Goal: Find contact information: Find contact information

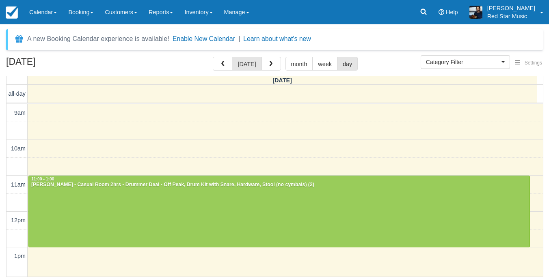
select select
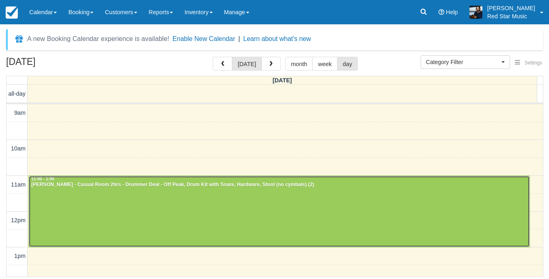
click at [101, 199] on div at bounding box center [279, 211] width 501 height 71
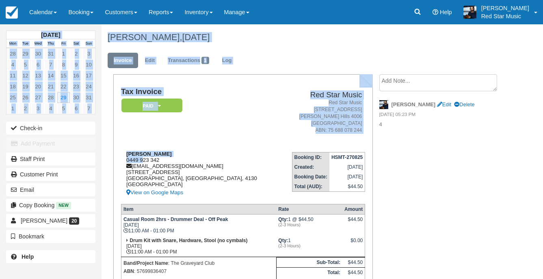
drag, startPoint x: 144, startPoint y: 160, endPoint x: 182, endPoint y: 159, distance: 37.4
click at [220, 139] on td "Tax Invoice Paid   Pending Reserved Deposit Waiting Cancelled" at bounding box center [200, 117] width 159 height 58
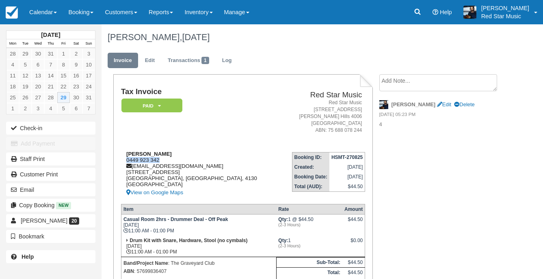
drag, startPoint x: 165, startPoint y: 162, endPoint x: 125, endPoint y: 160, distance: 39.8
click at [125, 160] on div "Max Muir 0449 923 342 maxmuirmusic@gmail.com 19 Ridgepointe Drive Cornubia, Que…" at bounding box center [200, 174] width 159 height 47
copy div "0449 923 342"
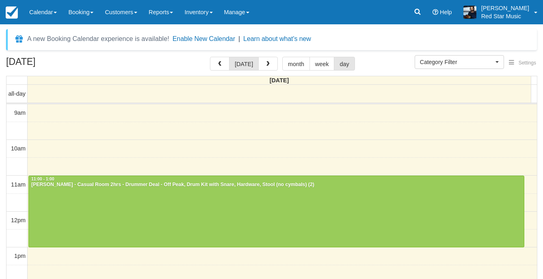
select select
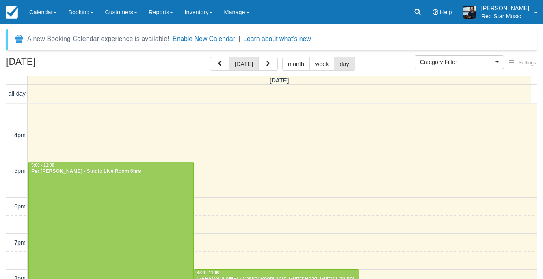
scroll to position [244, 0]
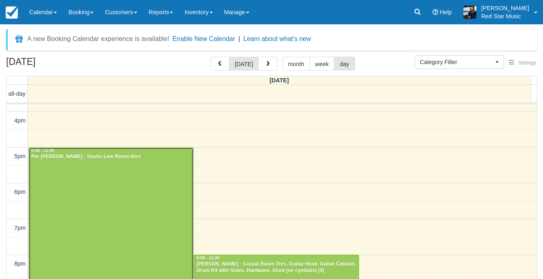
click at [108, 184] on div at bounding box center [111, 255] width 165 height 214
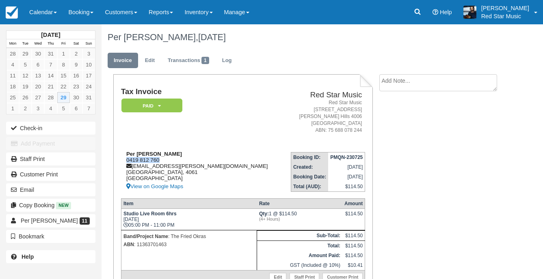
drag, startPoint x: 160, startPoint y: 160, endPoint x: 126, endPoint y: 161, distance: 34.1
click at [126, 161] on div "Per Firor 0419 812 760 per.firor@outlook.com Queensland, 4061 Australia View on…" at bounding box center [202, 171] width 162 height 41
copy div "0419 812 760"
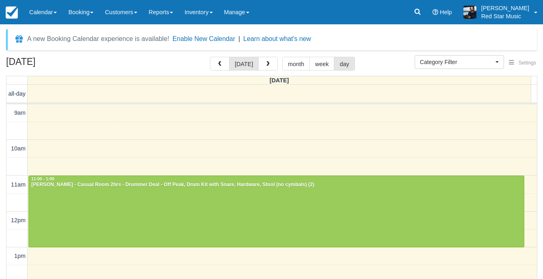
select select
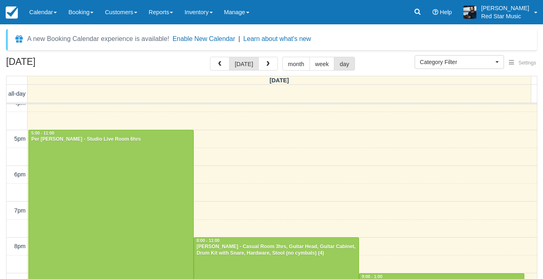
scroll to position [339, 0]
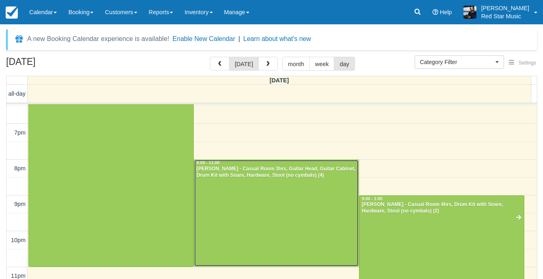
click at [260, 191] on div at bounding box center [276, 213] width 165 height 107
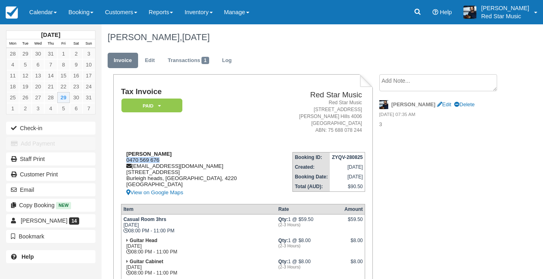
drag, startPoint x: 163, startPoint y: 159, endPoint x: 126, endPoint y: 159, distance: 37.8
click at [126, 159] on div "[PERSON_NAME] 0470 569 676 [EMAIL_ADDRESS][DOMAIN_NAME] [STREET_ADDRESS] View o…" at bounding box center [196, 174] width 150 height 47
copy div "0470 569 676"
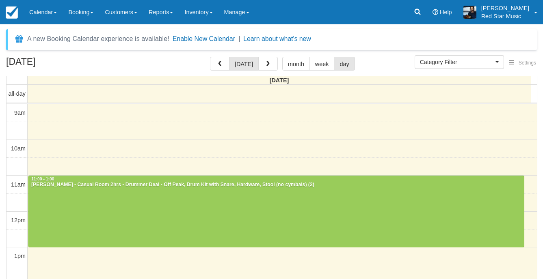
select select
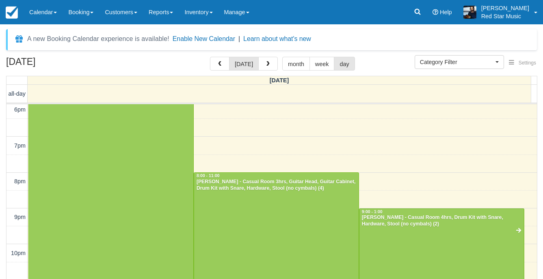
scroll to position [339, 0]
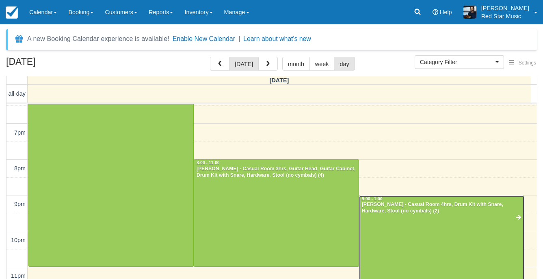
click at [392, 221] on div at bounding box center [442, 249] width 165 height 107
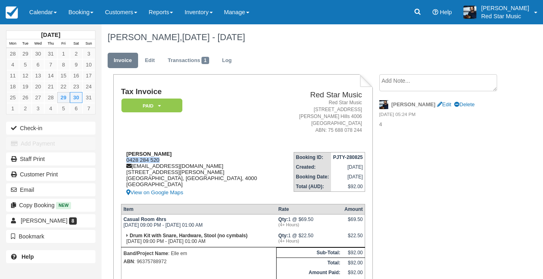
drag, startPoint x: 160, startPoint y: 158, endPoint x: 126, endPoint y: 158, distance: 34.1
click at [126, 158] on div "Bridget Lloyd-Morgan 0428 284 520 elleemmusic1@gmail.com 151 George St Brisbane…" at bounding box center [201, 174] width 160 height 47
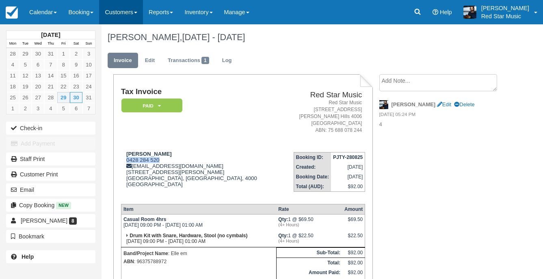
copy div "0428 284 520"
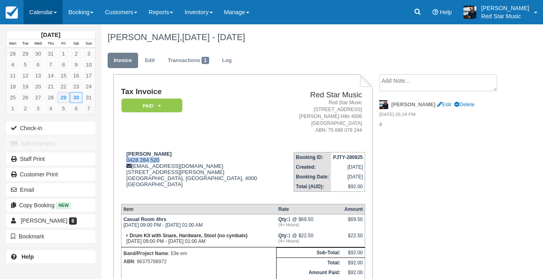
click at [32, 10] on link "Calendar" at bounding box center [43, 12] width 39 height 24
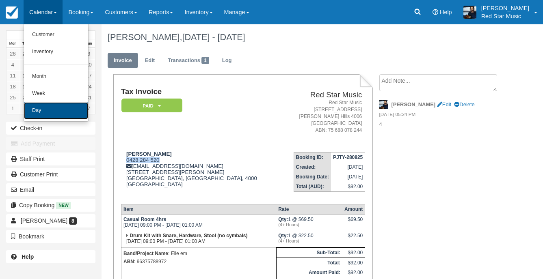
click at [49, 107] on link "Day" at bounding box center [56, 110] width 64 height 17
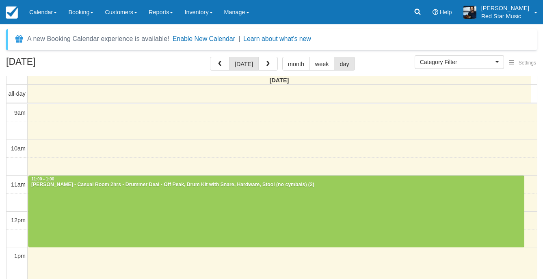
select select
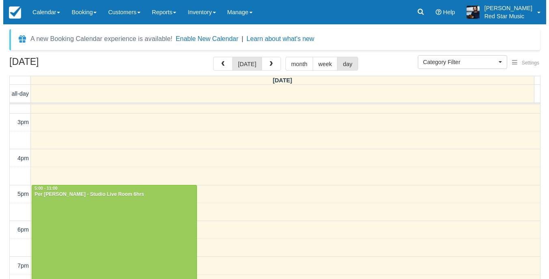
scroll to position [95, 0]
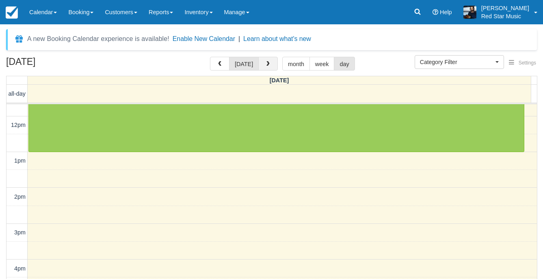
drag, startPoint x: 270, startPoint y: 64, endPoint x: 271, endPoint y: 71, distance: 7.0
click at [270, 64] on button "button" at bounding box center [267, 64] width 19 height 14
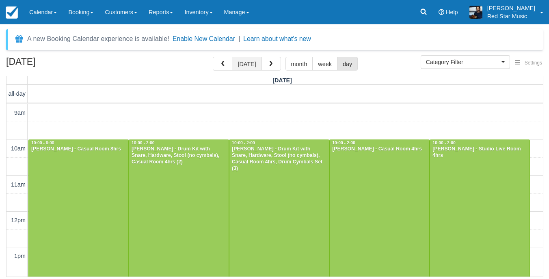
click at [251, 63] on button "[DATE]" at bounding box center [247, 64] width 30 height 14
